Goal: Information Seeking & Learning: Learn about a topic

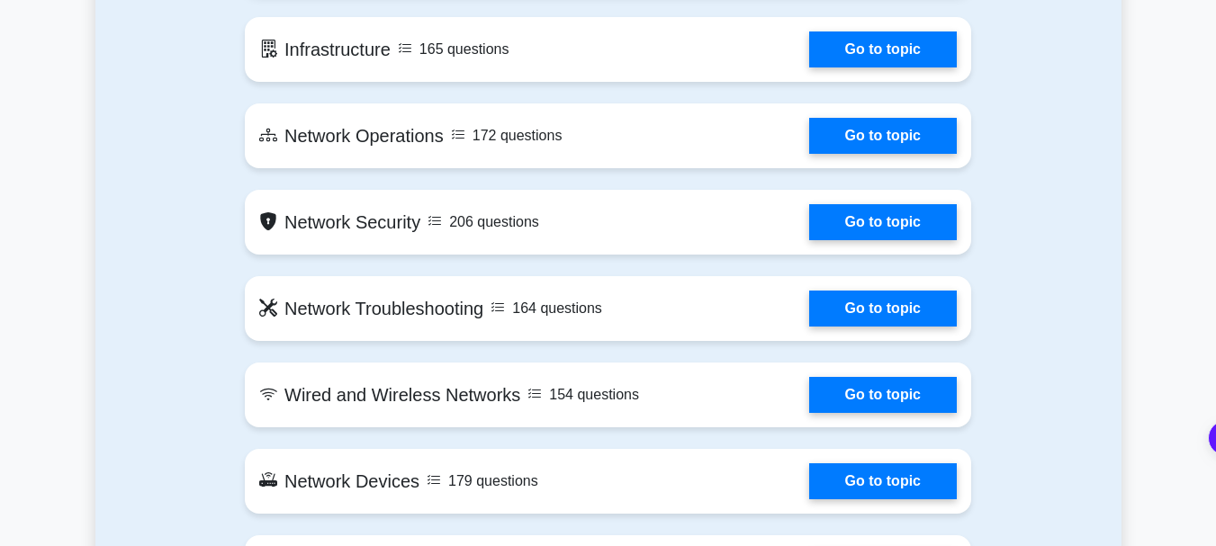
scroll to position [1086, 0]
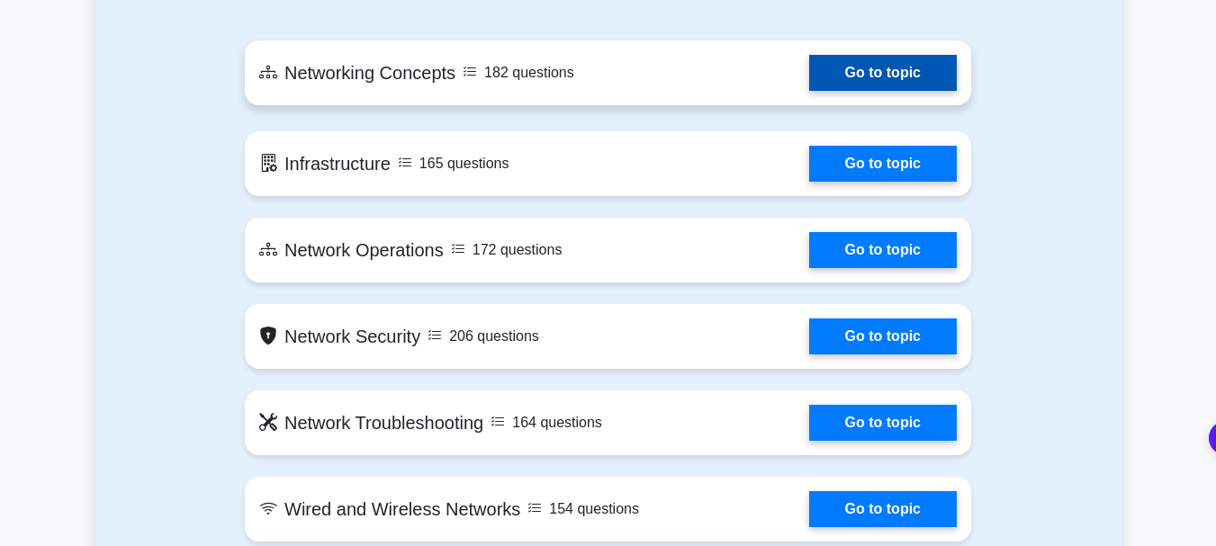
click at [809, 76] on link "Go to topic" at bounding box center [883, 73] width 148 height 36
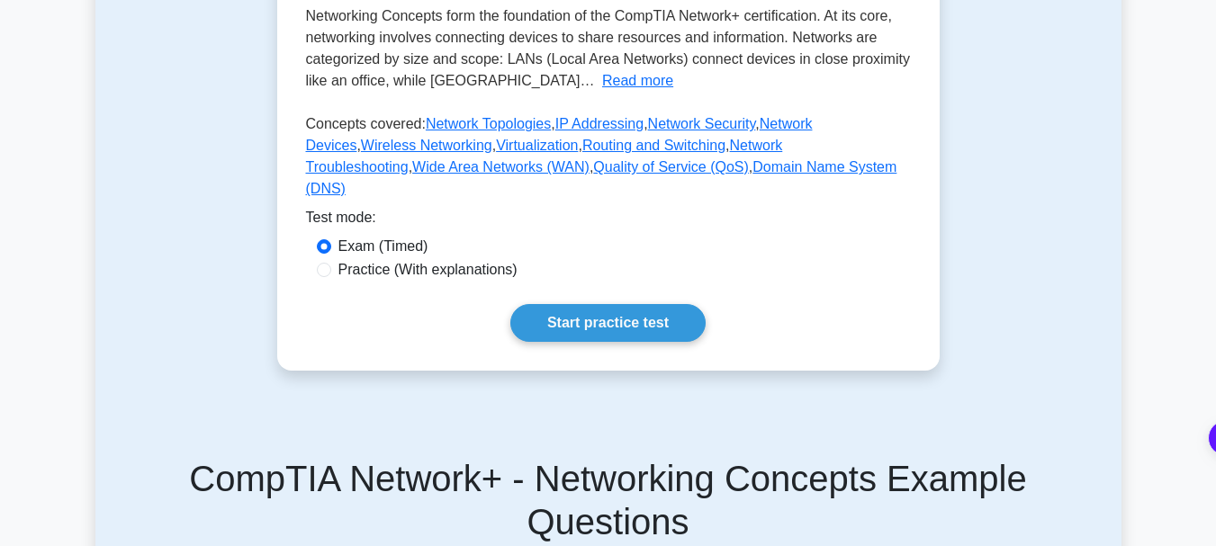
scroll to position [420, 0]
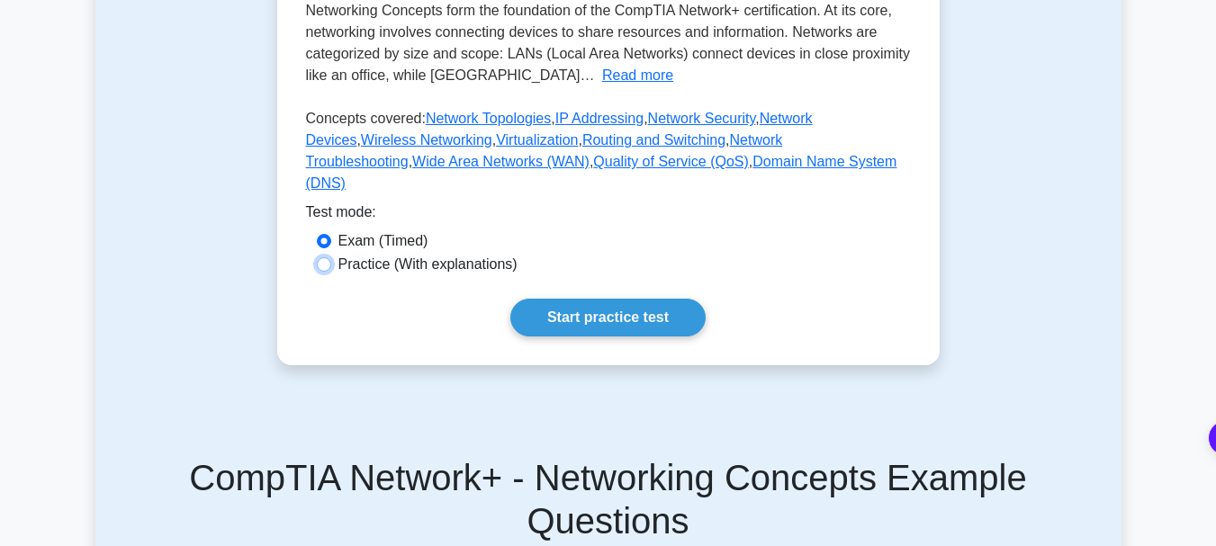
click at [328, 272] on input "Practice (With explanations)" at bounding box center [324, 264] width 14 height 14
radio input "true"
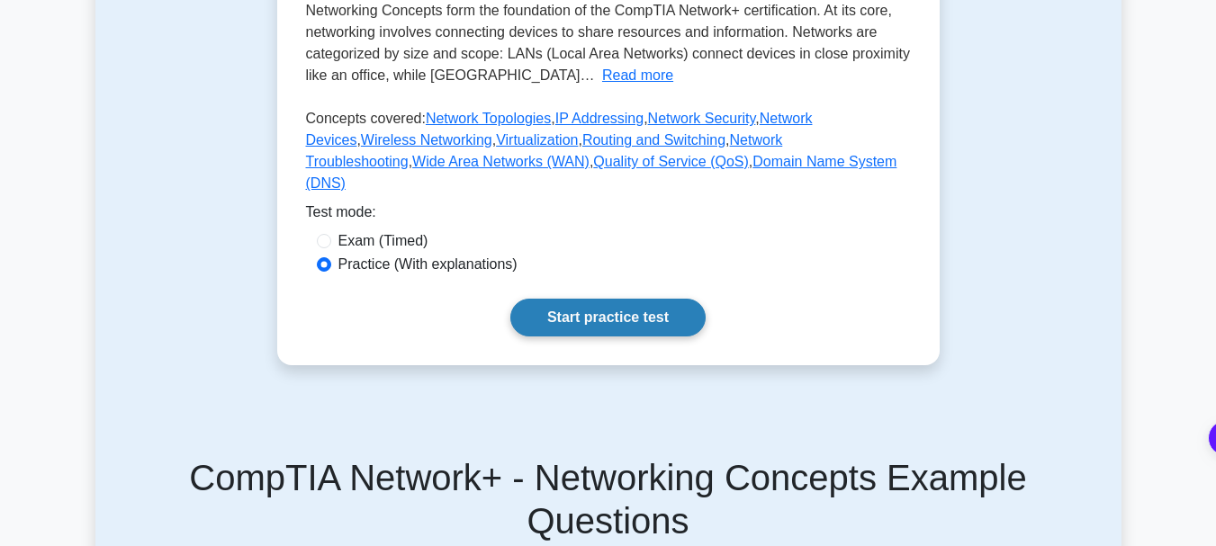
click at [588, 330] on link "Start practice test" at bounding box center [607, 318] width 195 height 38
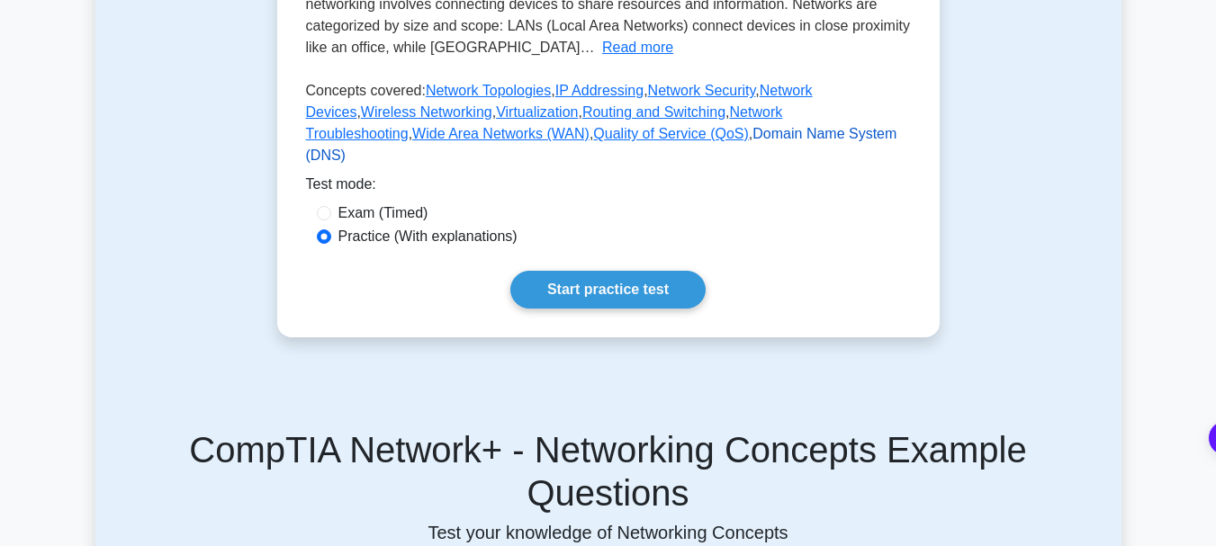
scroll to position [450, 0]
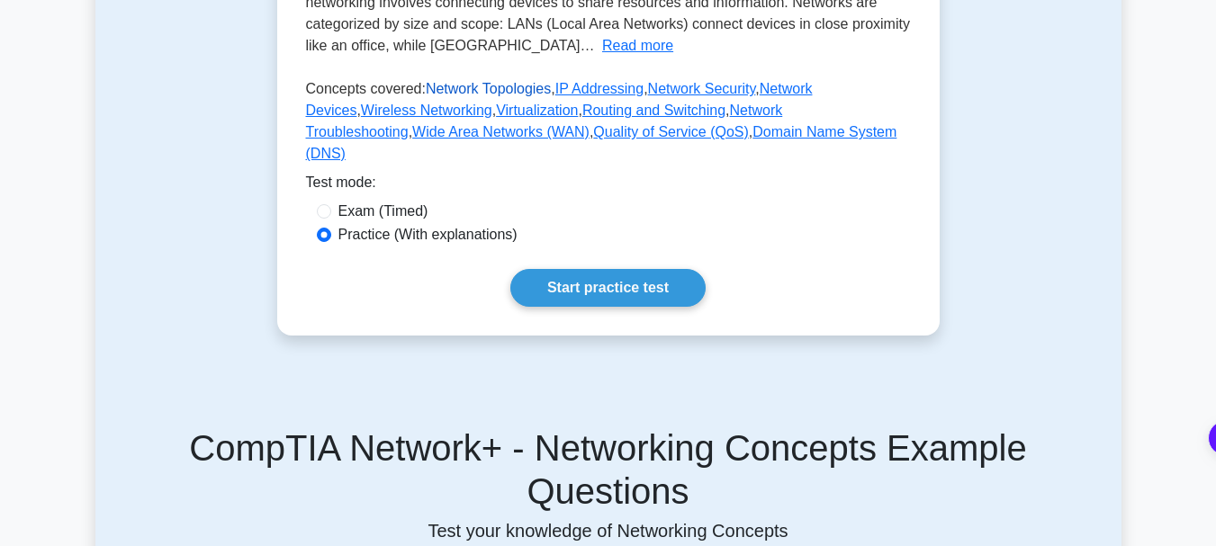
click at [472, 96] on link "Network Topologies" at bounding box center [488, 88] width 125 height 15
click at [561, 161] on link "Domain Name System (DNS)" at bounding box center [601, 142] width 591 height 37
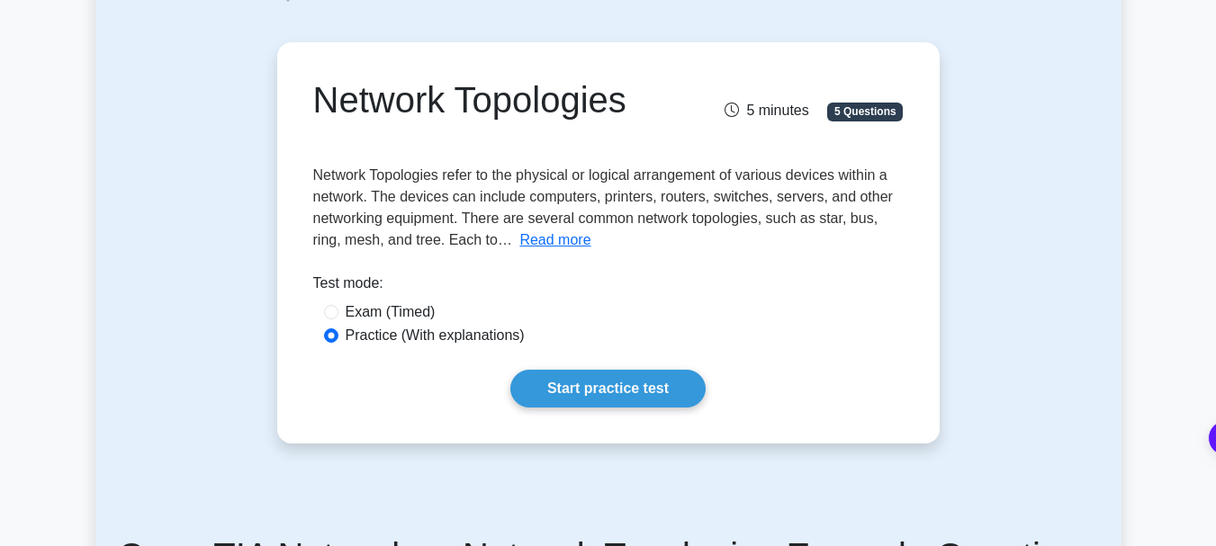
scroll to position [132, 0]
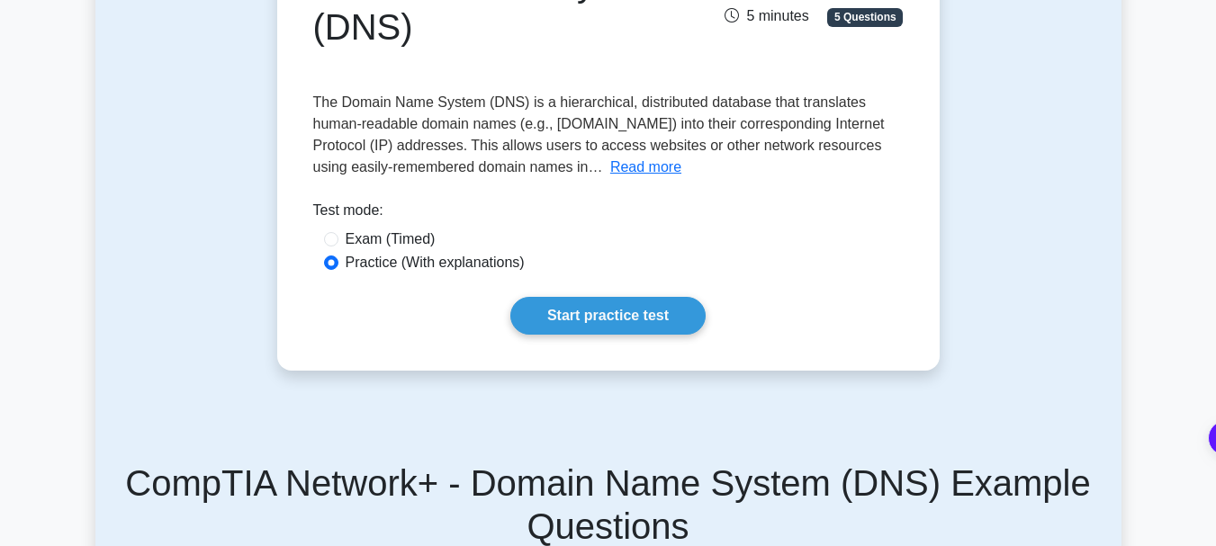
scroll to position [252, 0]
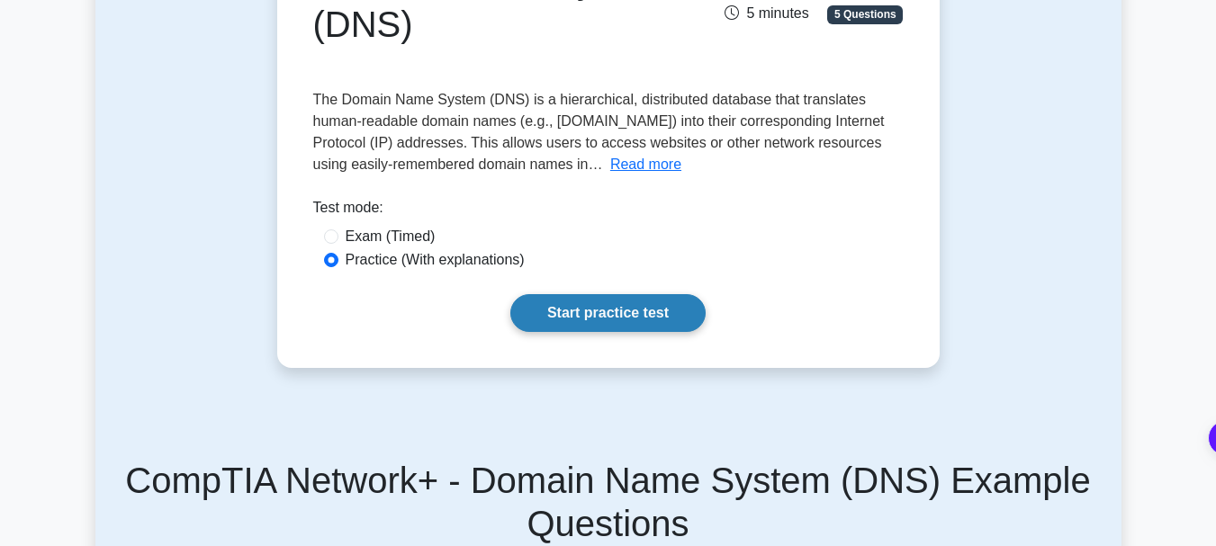
click at [585, 305] on link "Start practice test" at bounding box center [607, 313] width 195 height 38
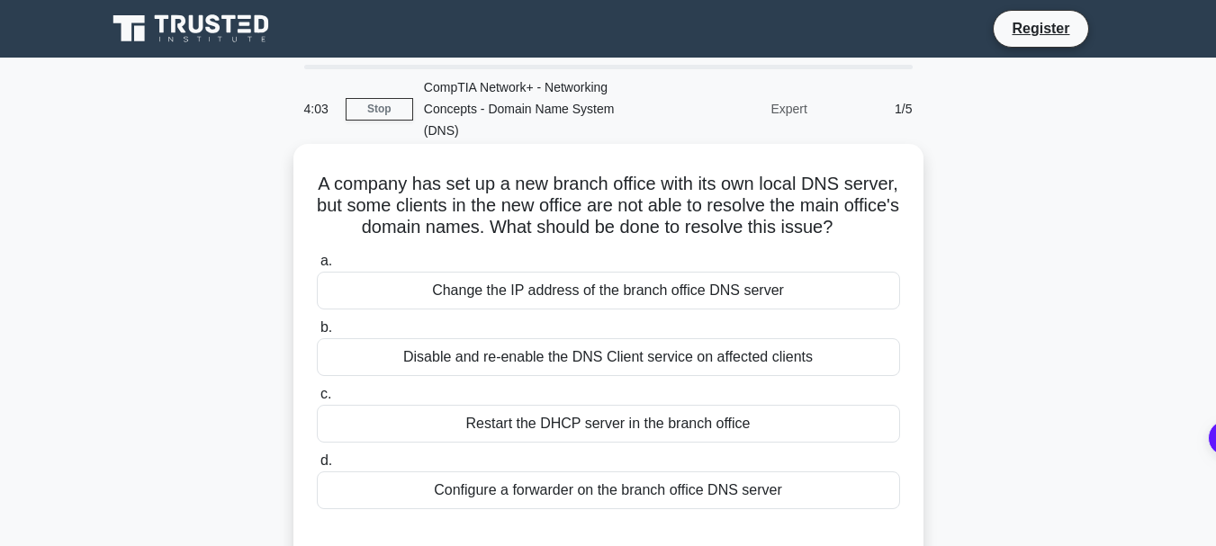
click at [579, 424] on div "Restart the DHCP server in the branch office" at bounding box center [608, 424] width 583 height 38
click at [317, 400] on input "c. Restart the DHCP server in the branch office" at bounding box center [317, 395] width 0 height 12
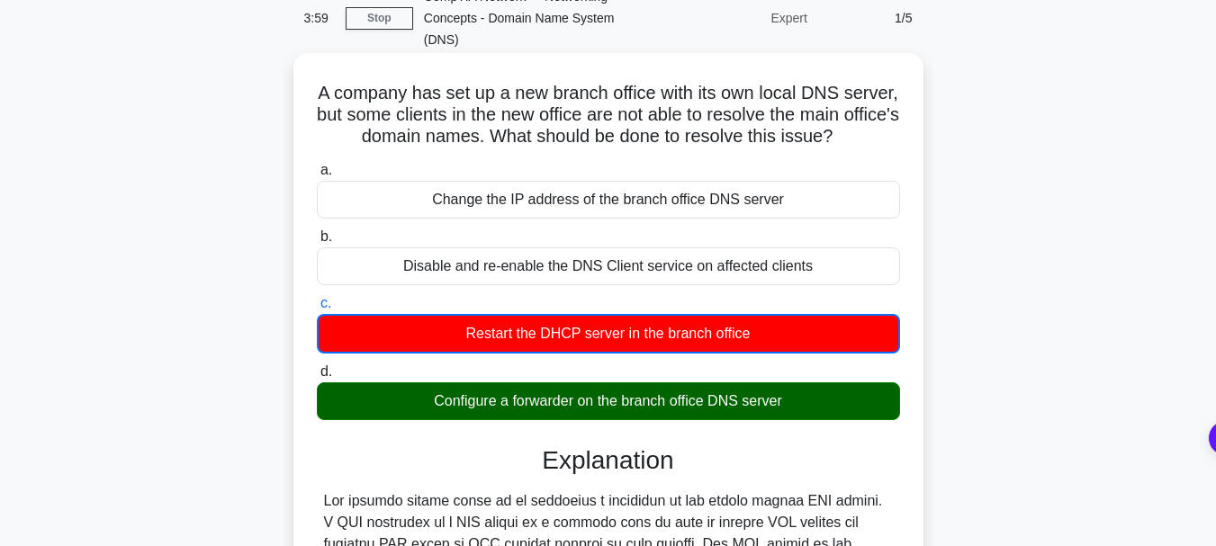
scroll to position [132, 0]
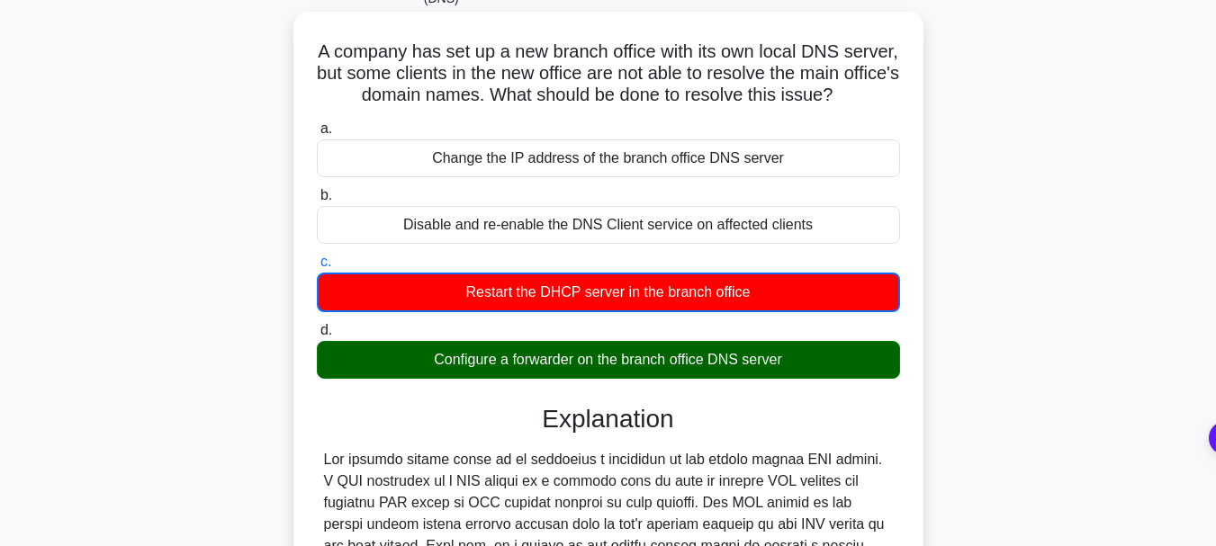
click at [600, 354] on div "Configure a forwarder on the branch office DNS server" at bounding box center [608, 360] width 583 height 38
click at [317, 337] on input "d. Configure a forwarder on the branch office DNS server" at bounding box center [317, 331] width 0 height 12
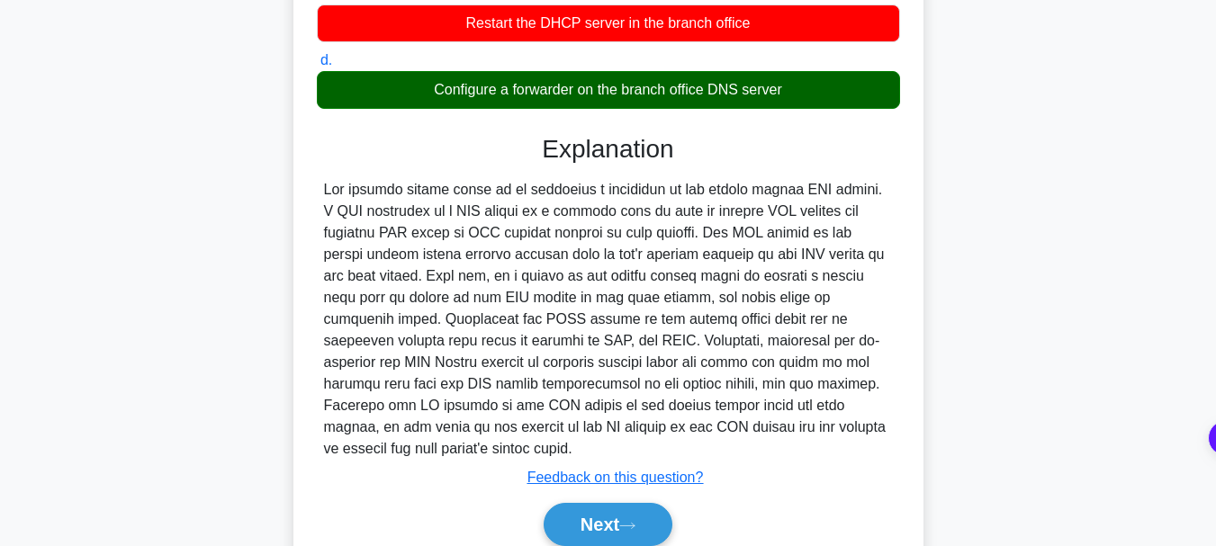
scroll to position [456, 0]
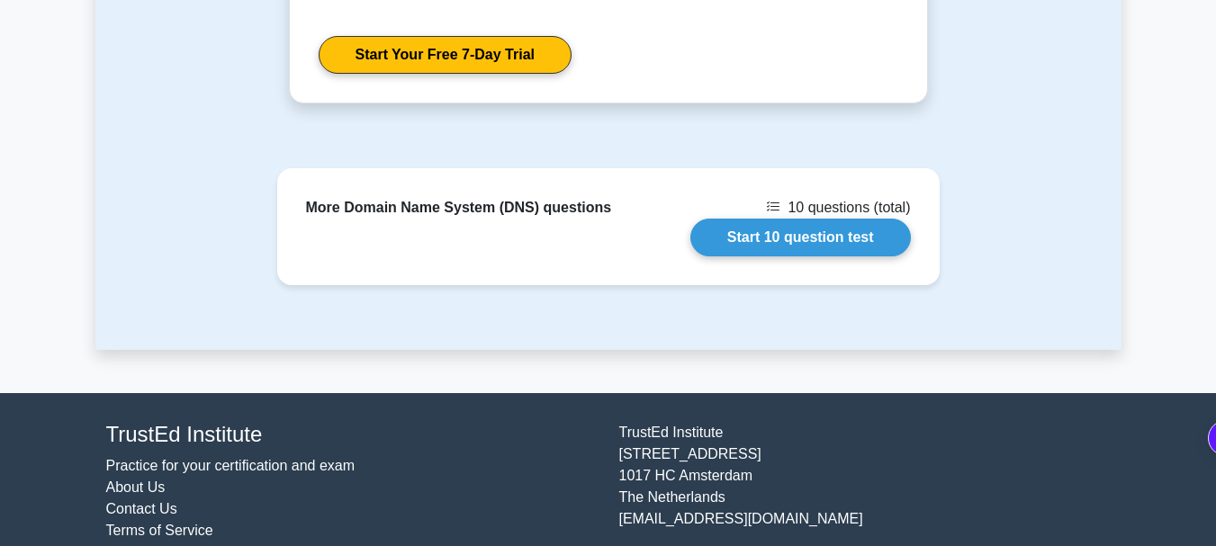
scroll to position [1692, 0]
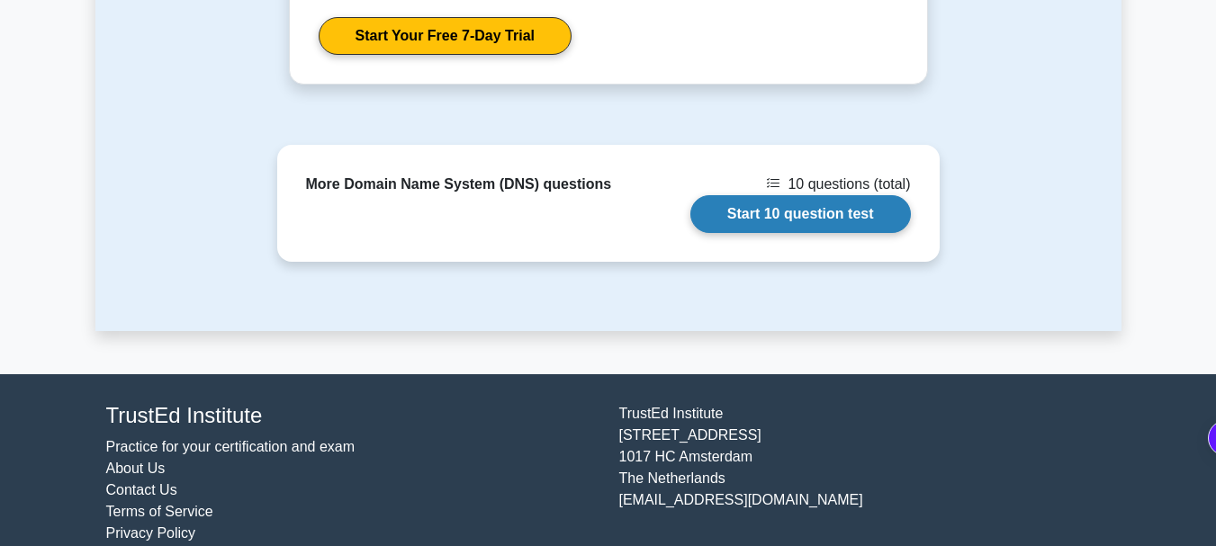
click at [828, 209] on link "Start 10 question test" at bounding box center [800, 214] width 220 height 38
